Goal: Task Accomplishment & Management: Complete application form

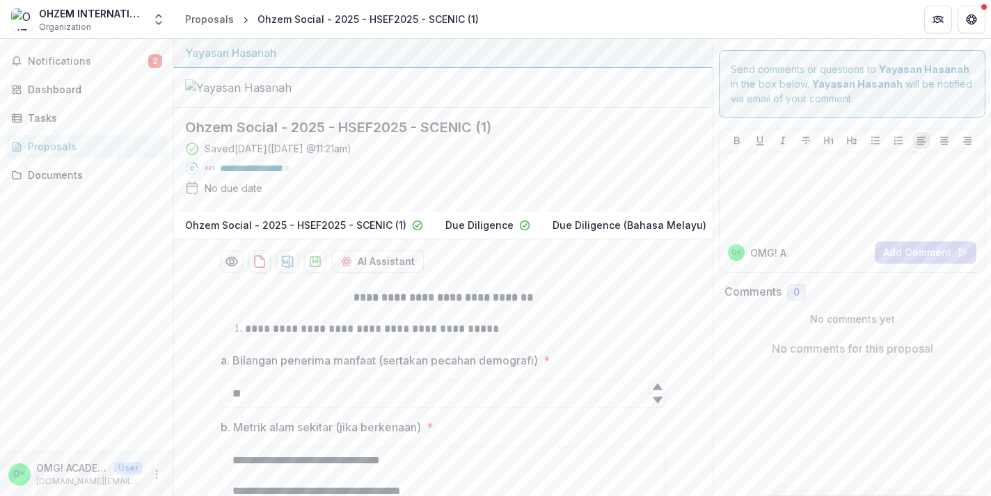
scroll to position [33, 0]
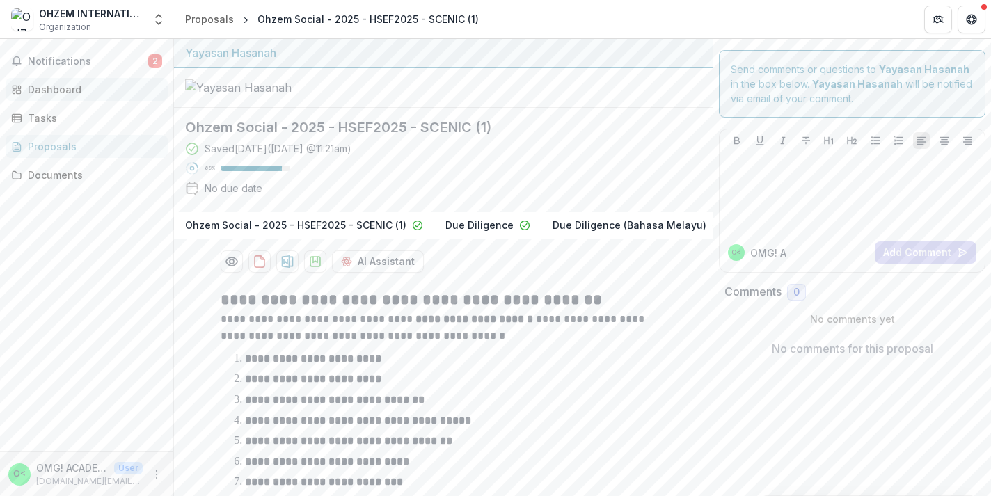
click at [72, 86] on div "Dashboard" at bounding box center [92, 89] width 129 height 15
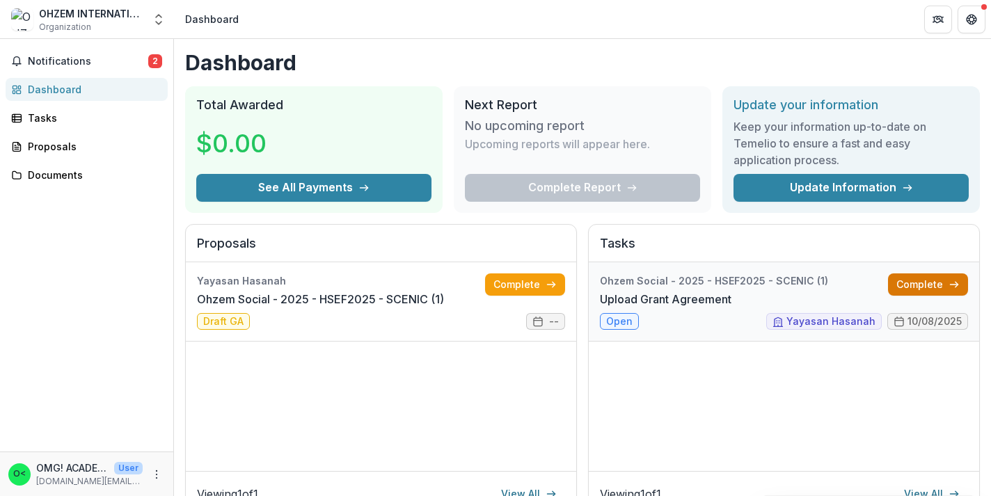
click at [914, 289] on link "Complete" at bounding box center [928, 284] width 80 height 22
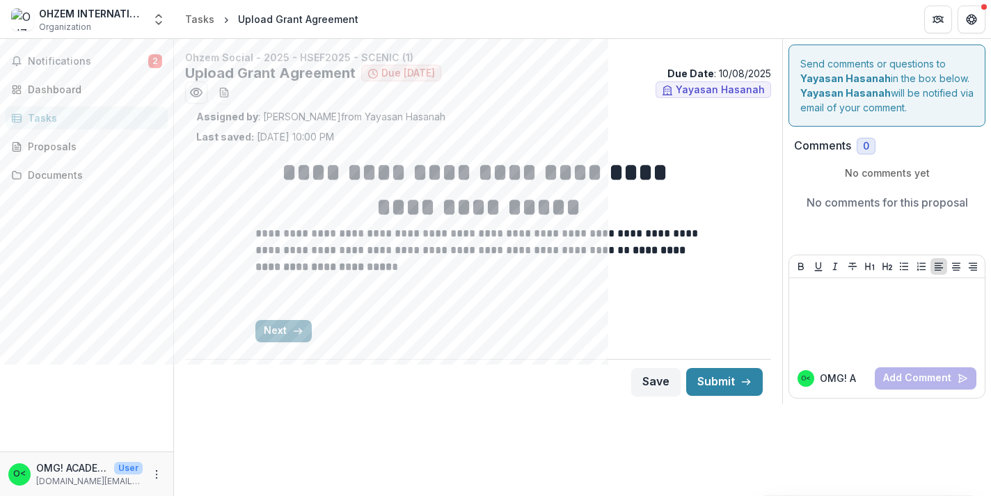
click at [285, 334] on button "Next" at bounding box center [283, 331] width 56 height 22
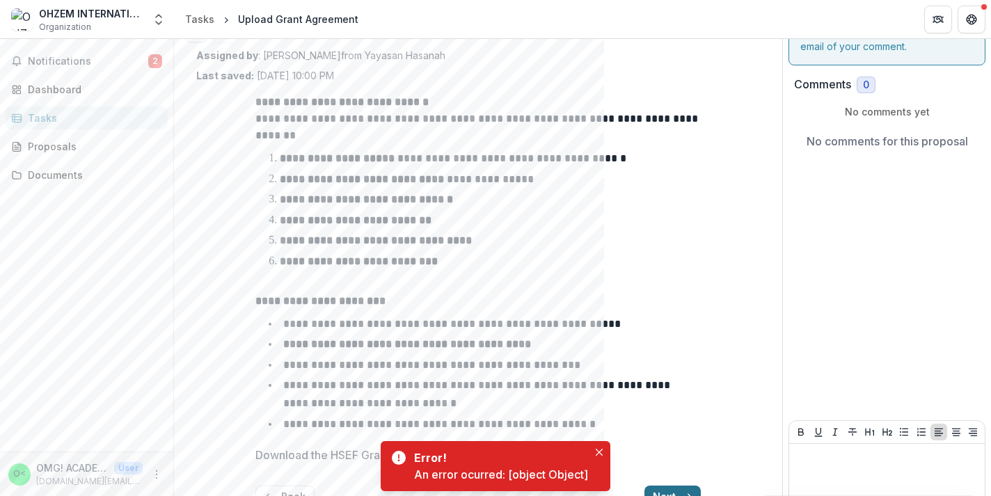
scroll to position [135, 0]
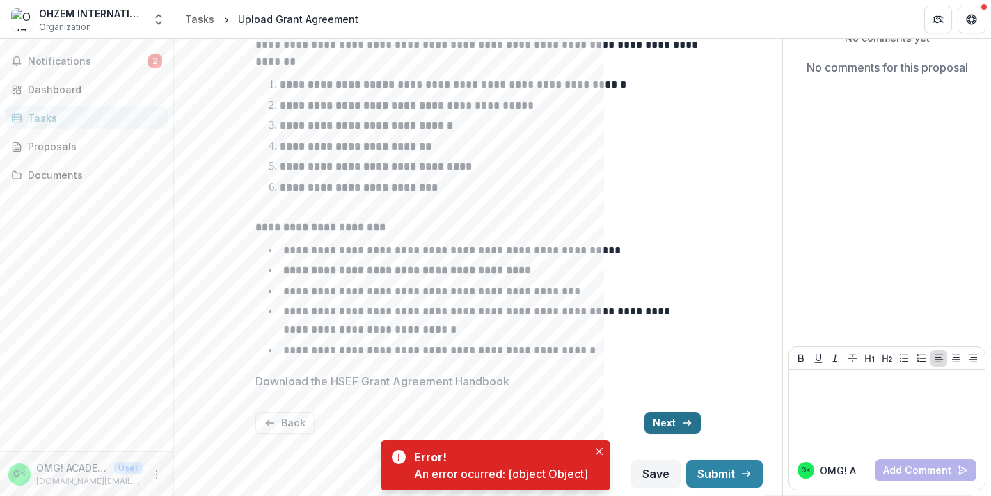
click at [666, 424] on button "Next" at bounding box center [672, 423] width 56 height 22
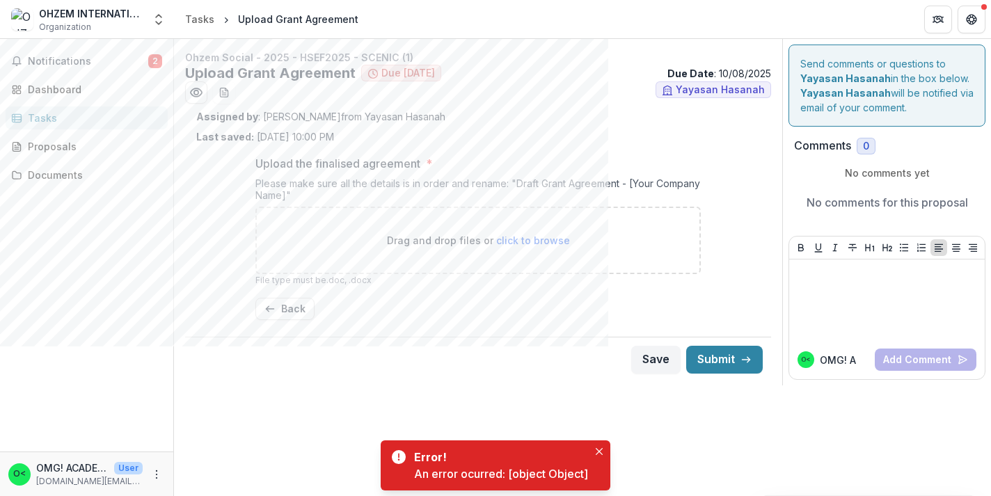
scroll to position [0, 0]
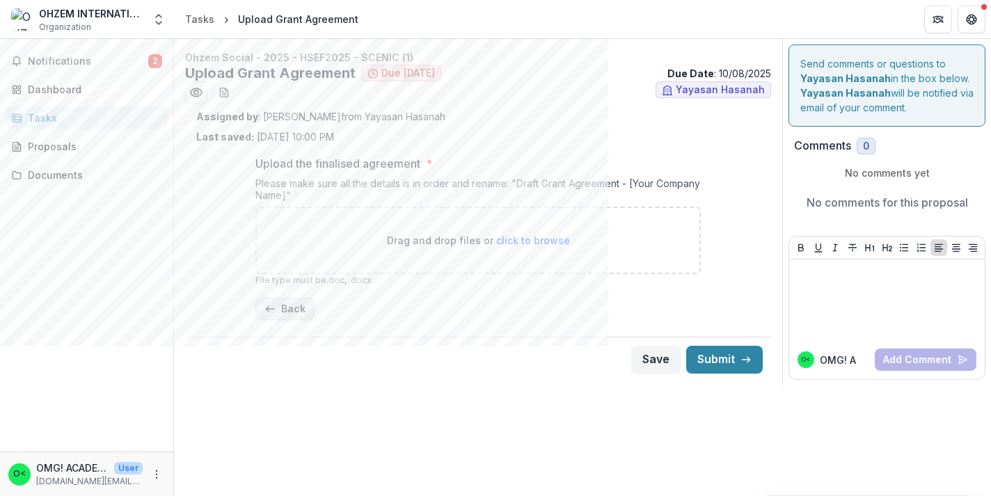
click at [279, 313] on button "Back" at bounding box center [284, 309] width 59 height 22
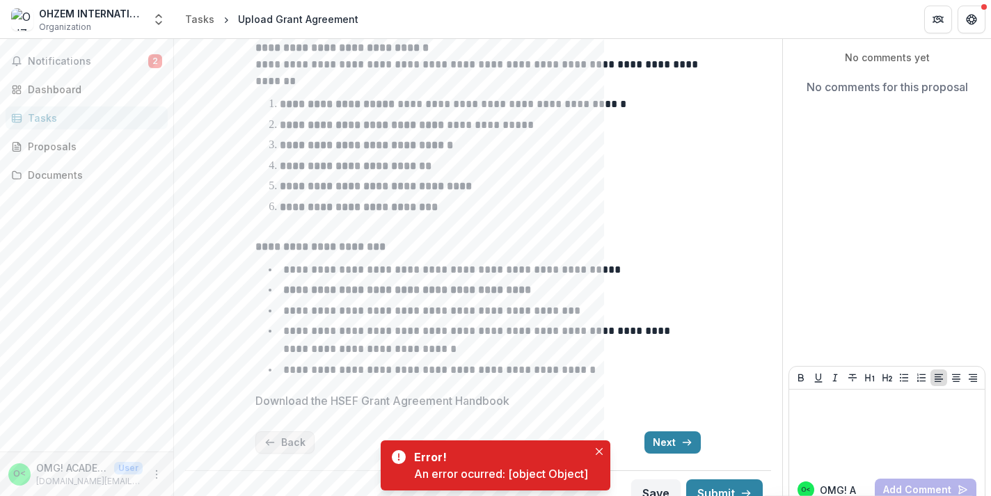
scroll to position [135, 0]
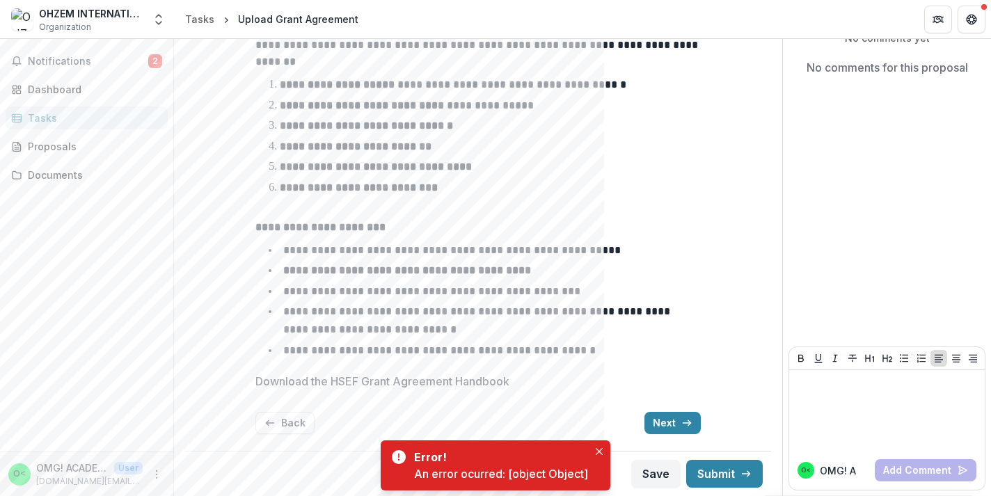
click at [340, 382] on p "Download the HSEF Grant Agreement Handbook" at bounding box center [382, 381] width 254 height 17
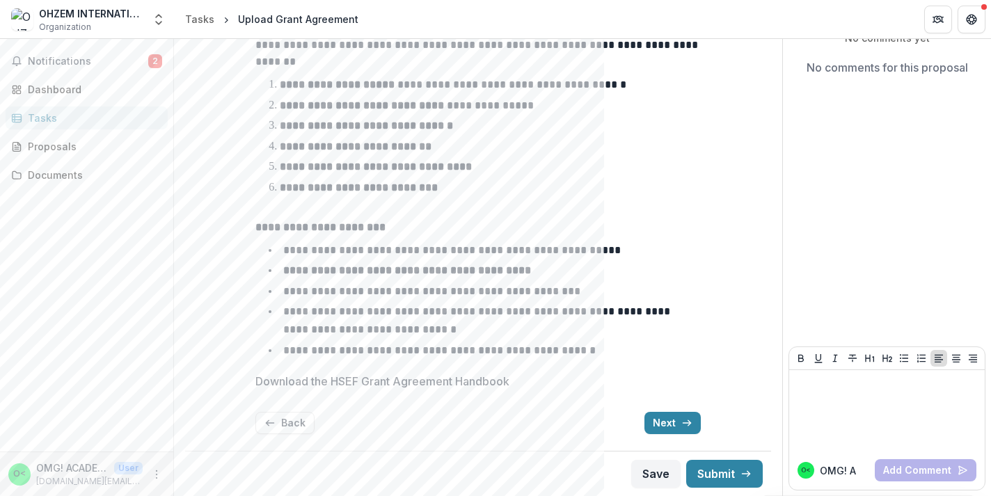
click at [448, 390] on div "Download the HSEF Grant Agreement Handbook" at bounding box center [477, 387] width 445 height 28
click at [442, 379] on p "Download the HSEF Grant Agreement Handbook" at bounding box center [382, 381] width 254 height 17
click at [487, 275] on strong "**********" at bounding box center [407, 270] width 248 height 10
click at [460, 333] on li "**********" at bounding box center [486, 320] width 429 height 35
click at [312, 380] on p "Download the HSEF Grant Agreement Handbook" at bounding box center [382, 381] width 254 height 17
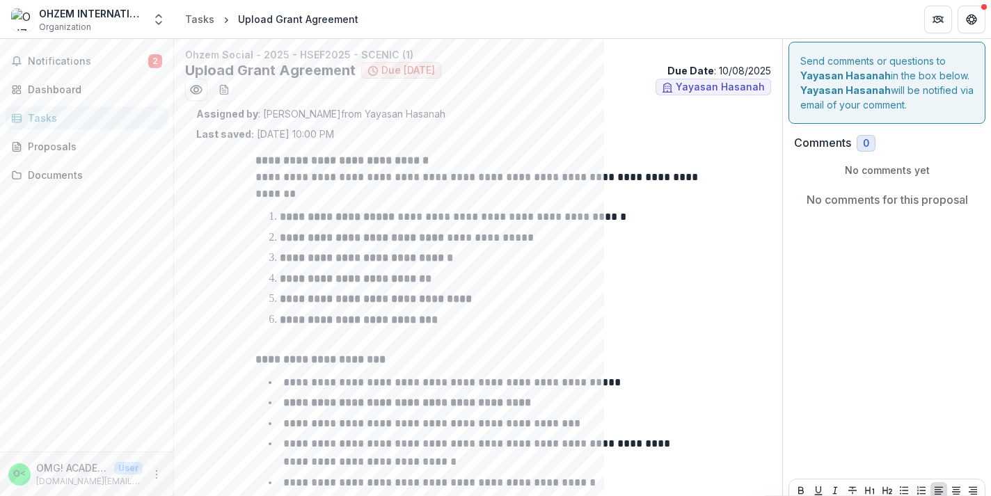
scroll to position [0, 0]
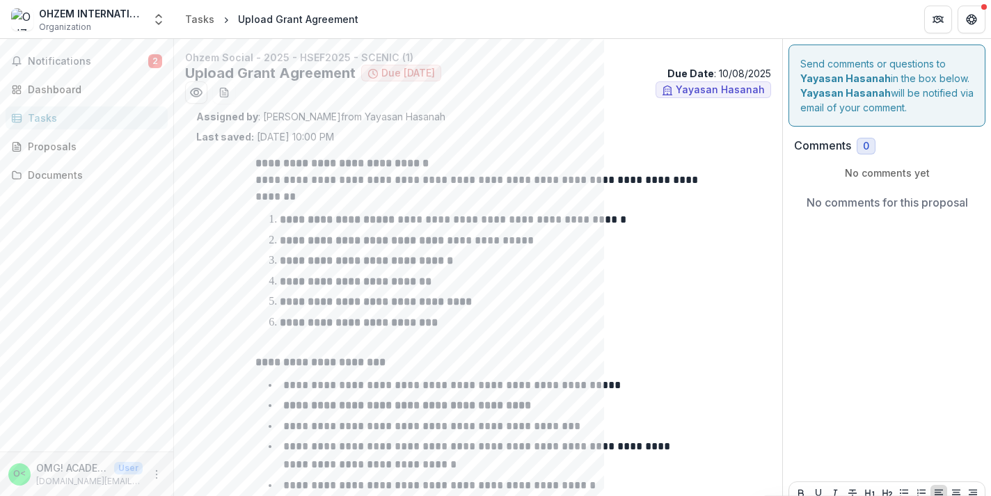
click at [418, 81] on ul "Yayasan Hasanah" at bounding box center [478, 92] width 586 height 22
click at [66, 56] on span "Notifications" at bounding box center [88, 62] width 120 height 12
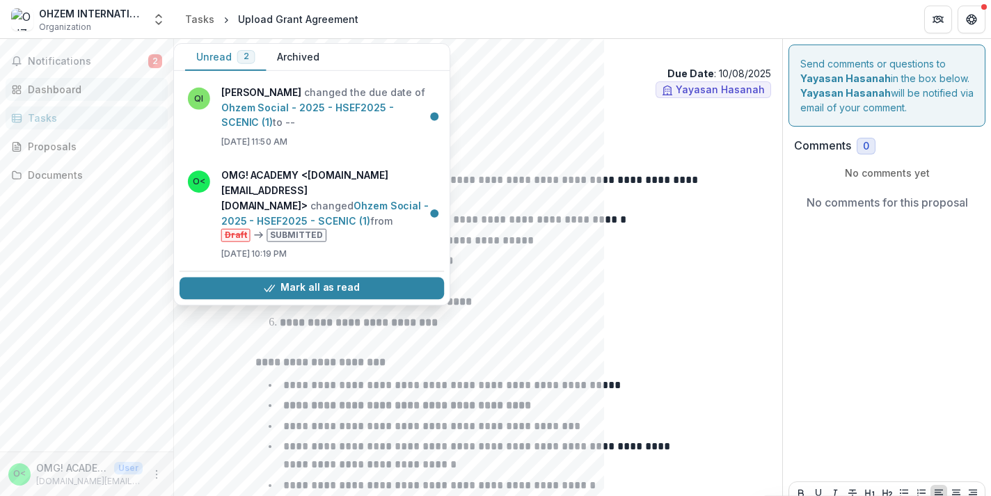
click at [110, 92] on div "Dashboard" at bounding box center [92, 89] width 129 height 15
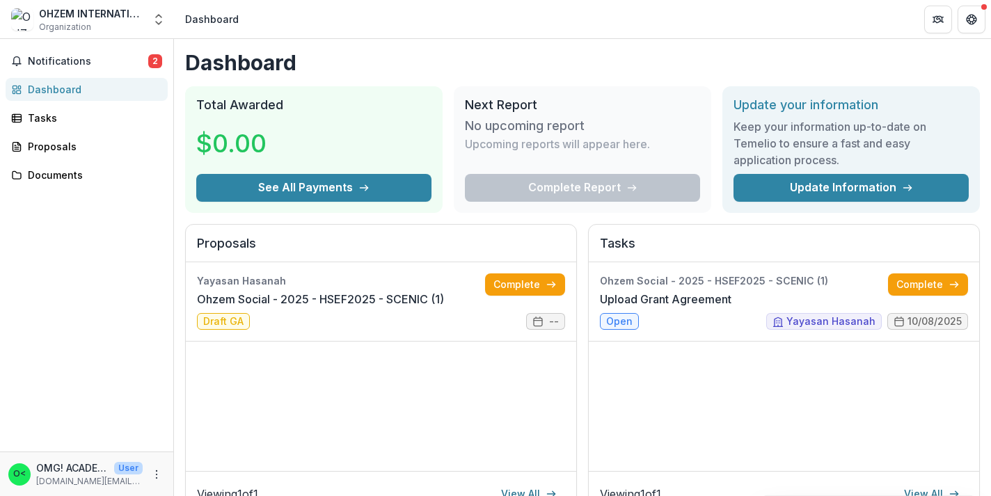
click at [6, 78] on link "Dashboard" at bounding box center [87, 89] width 162 height 23
